Goal: Find specific page/section: Find specific page/section

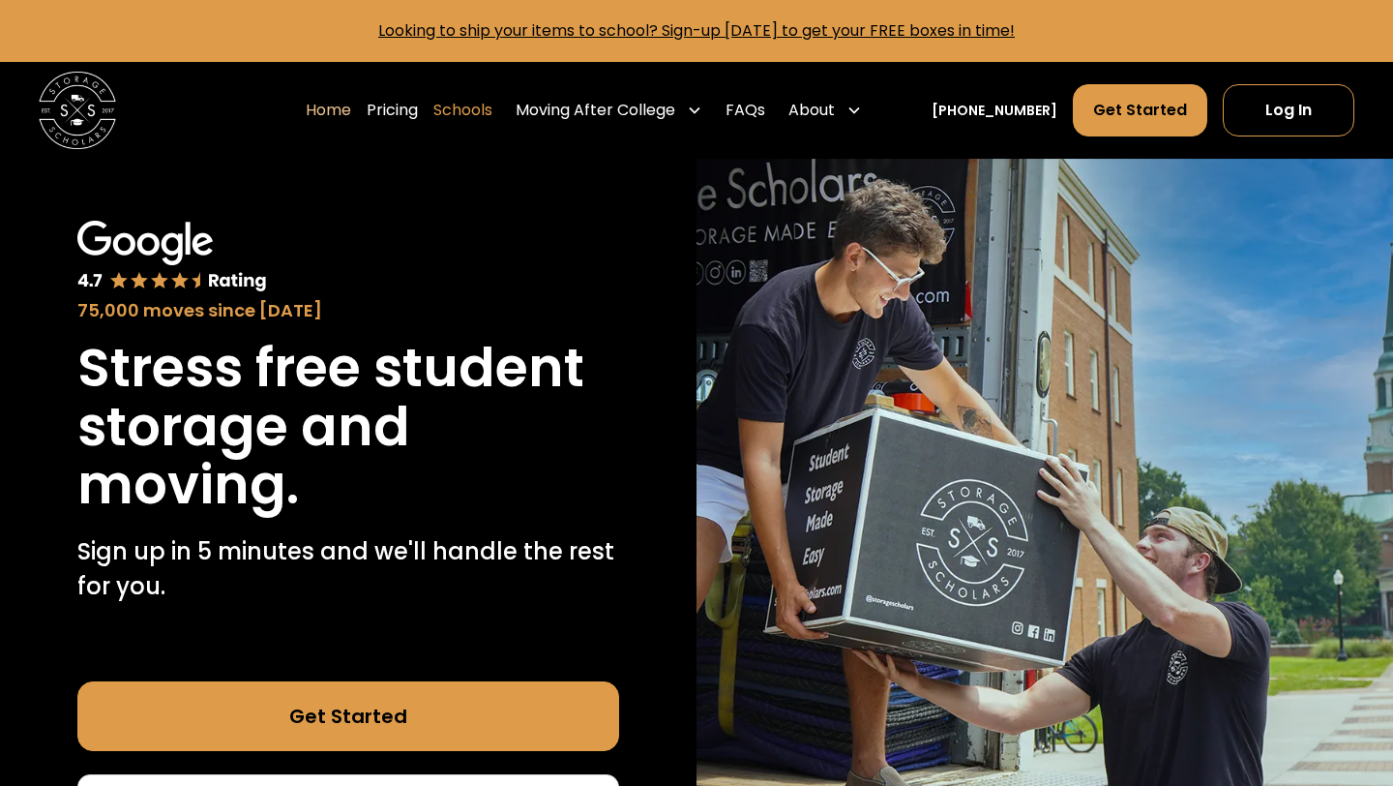
click at [488, 116] on link "Schools" at bounding box center [462, 110] width 59 height 54
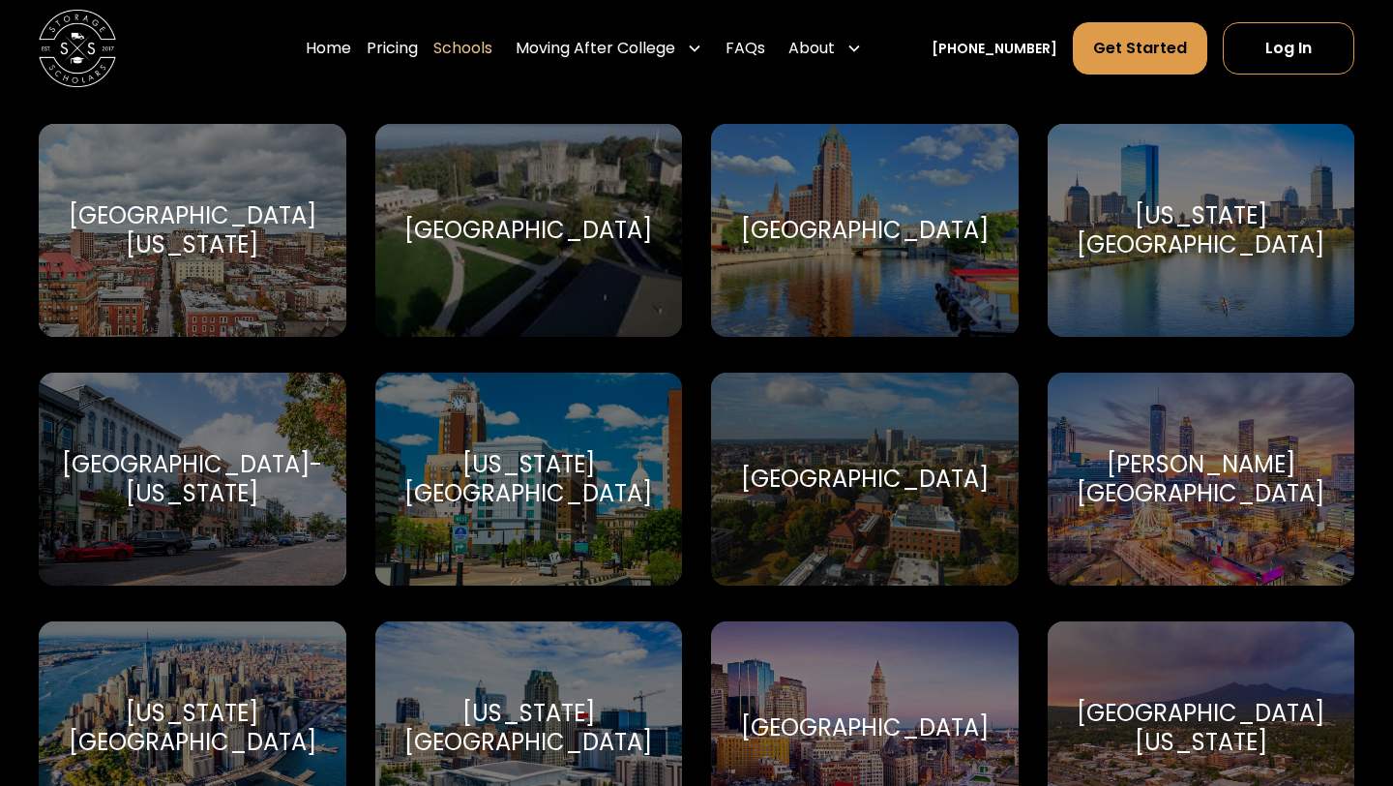
scroll to position [4839, 0]
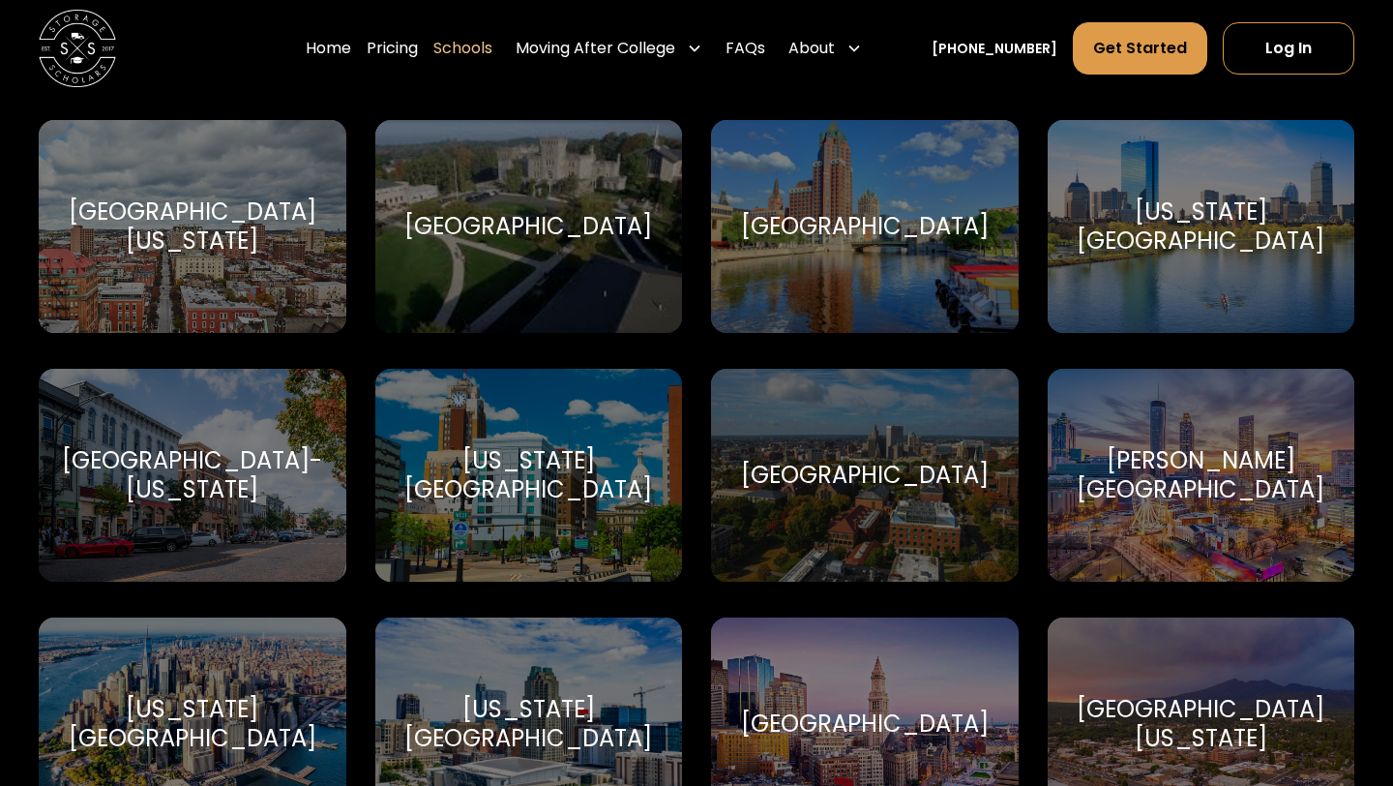
click at [841, 478] on div "[GEOGRAPHIC_DATA]" at bounding box center [865, 475] width 248 height 29
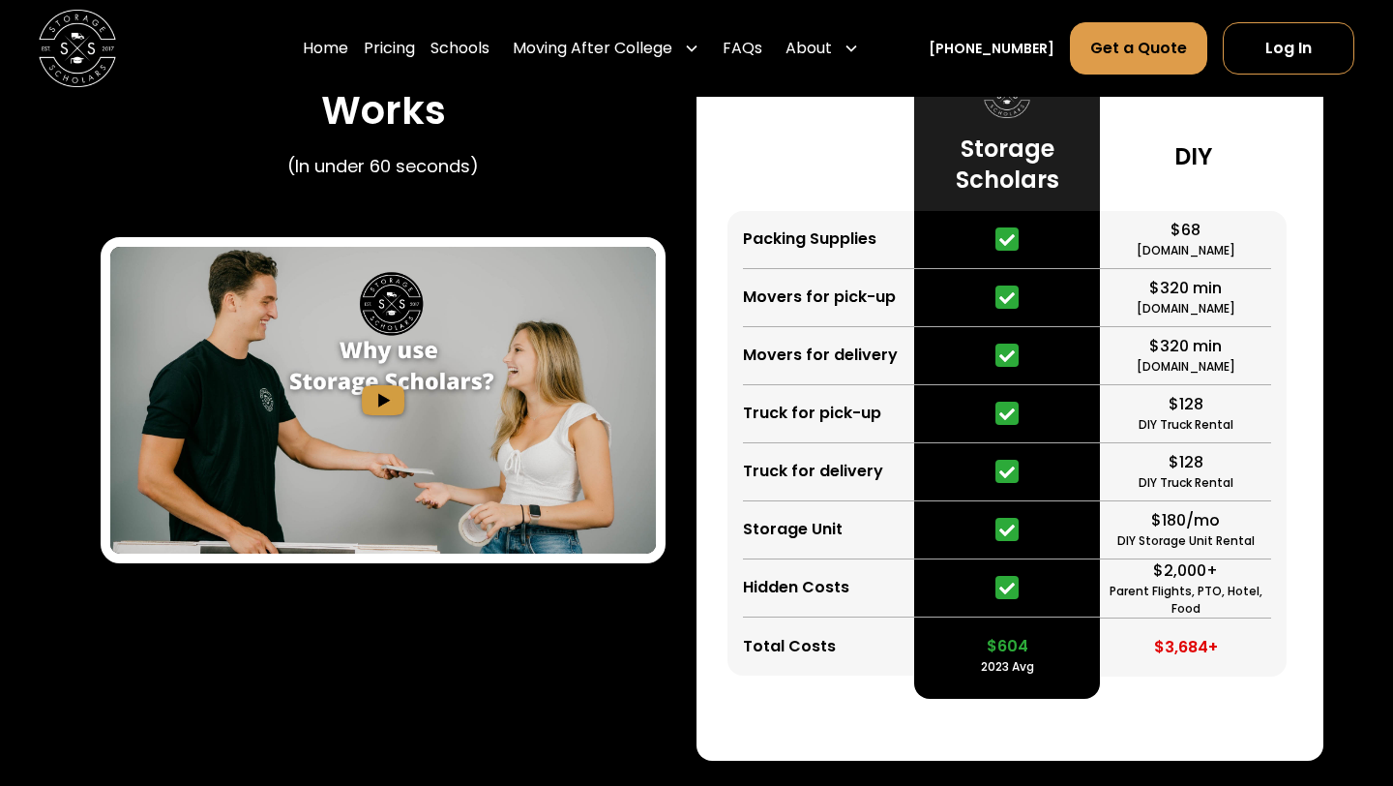
scroll to position [3002, 0]
